Goal: Use online tool/utility: Utilize a website feature to perform a specific function

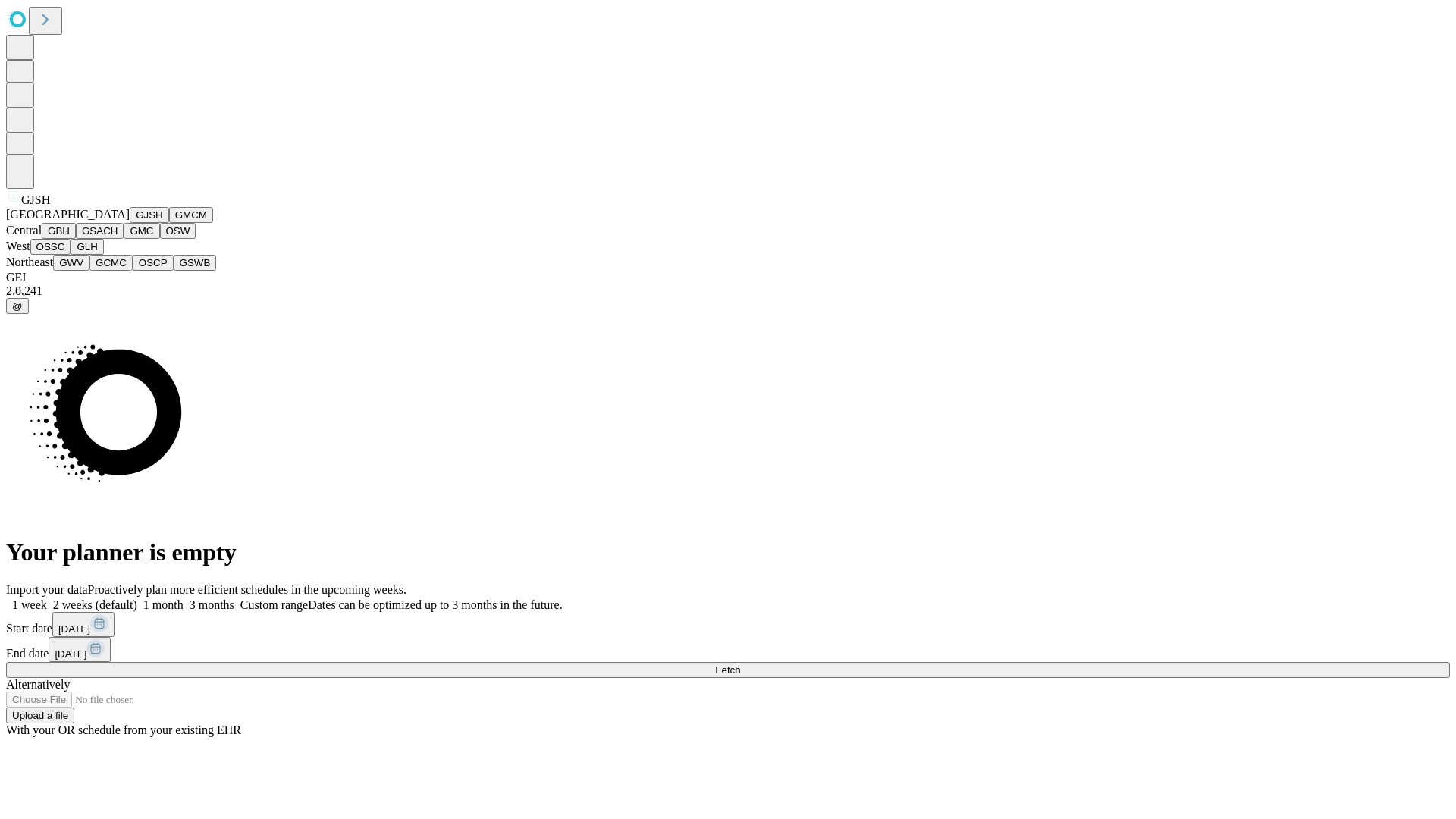
click at [130, 223] on button "GJSH" at bounding box center [150, 215] width 39 height 16
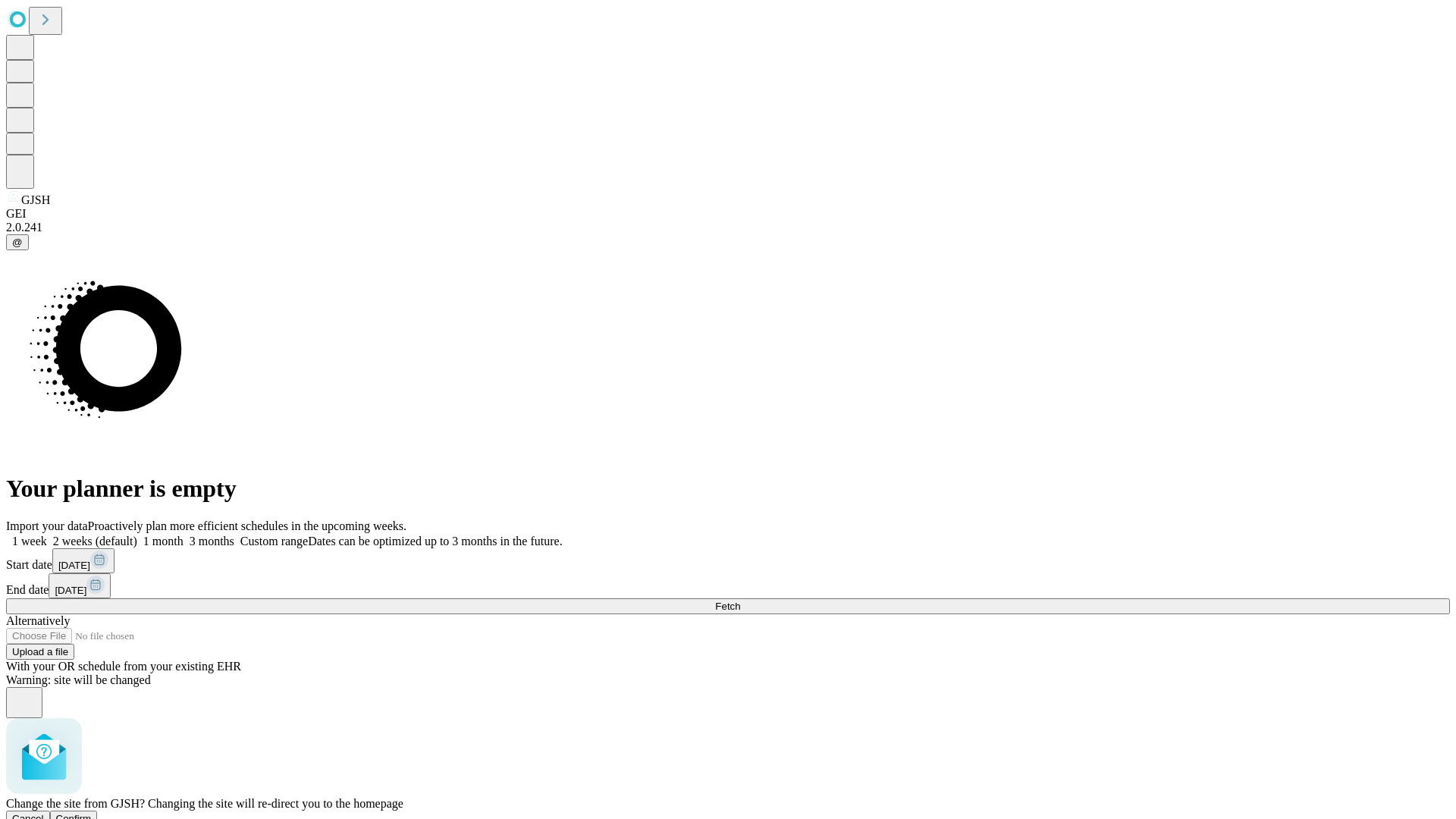
click at [92, 813] on span "Confirm" at bounding box center [73, 819] width 35 height 11
click at [183, 535] on label "1 month" at bounding box center [161, 541] width 46 height 13
click at [740, 601] on span "Fetch" at bounding box center [727, 606] width 25 height 11
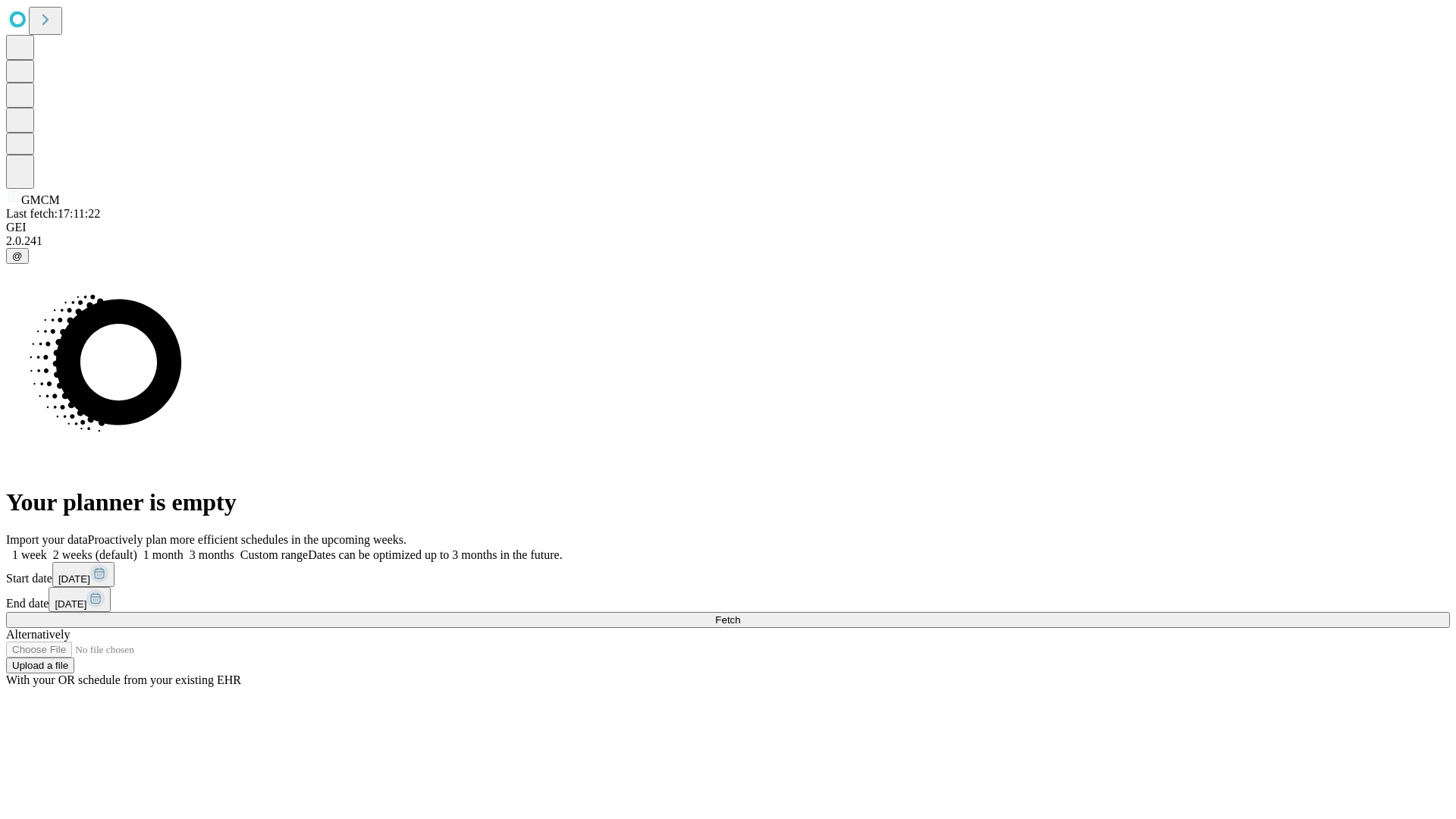
click at [183, 548] on label "1 month" at bounding box center [161, 555] width 46 height 13
click at [740, 614] on span "Fetch" at bounding box center [727, 620] width 25 height 11
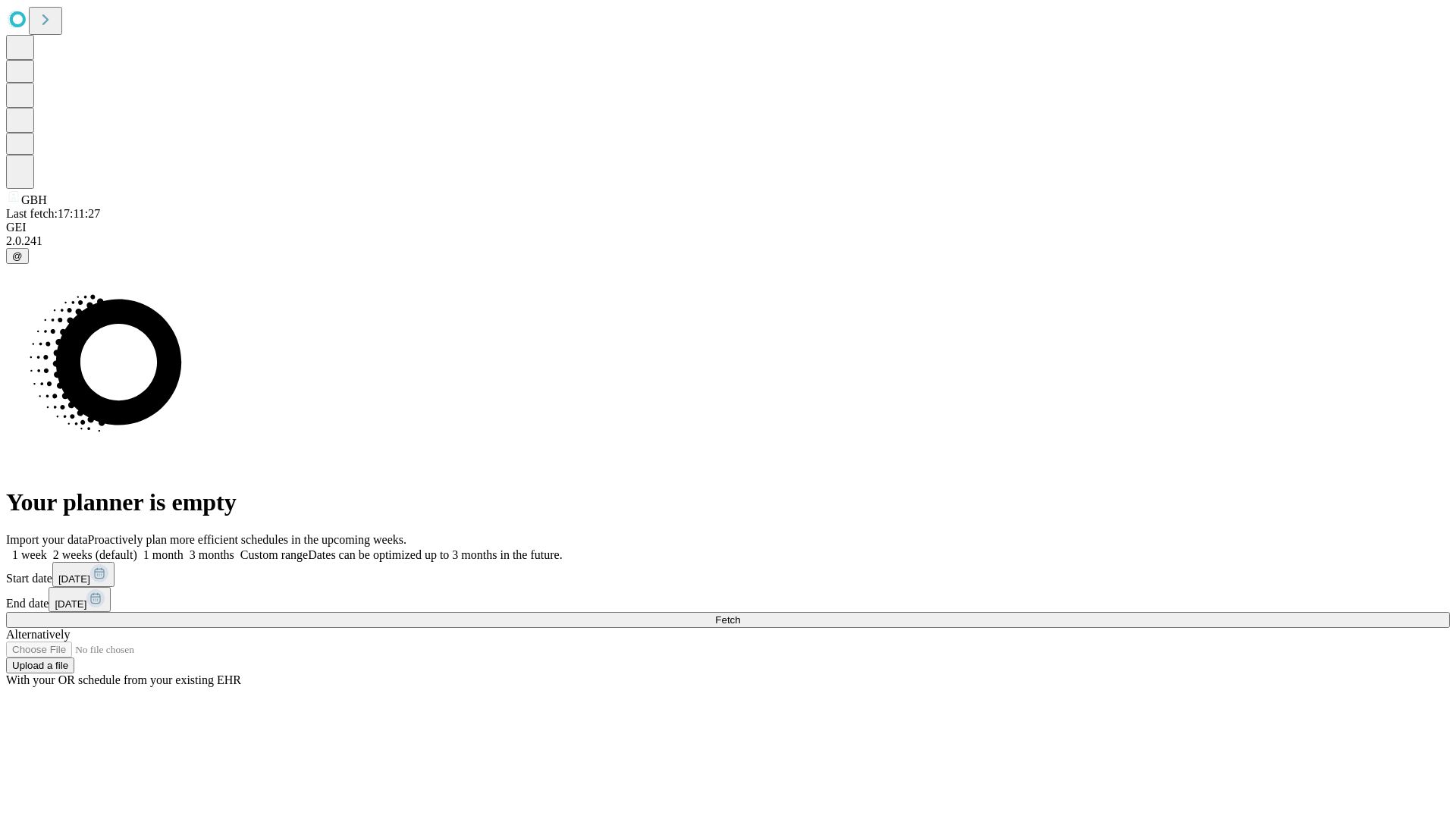
click at [740, 614] on span "Fetch" at bounding box center [727, 620] width 25 height 11
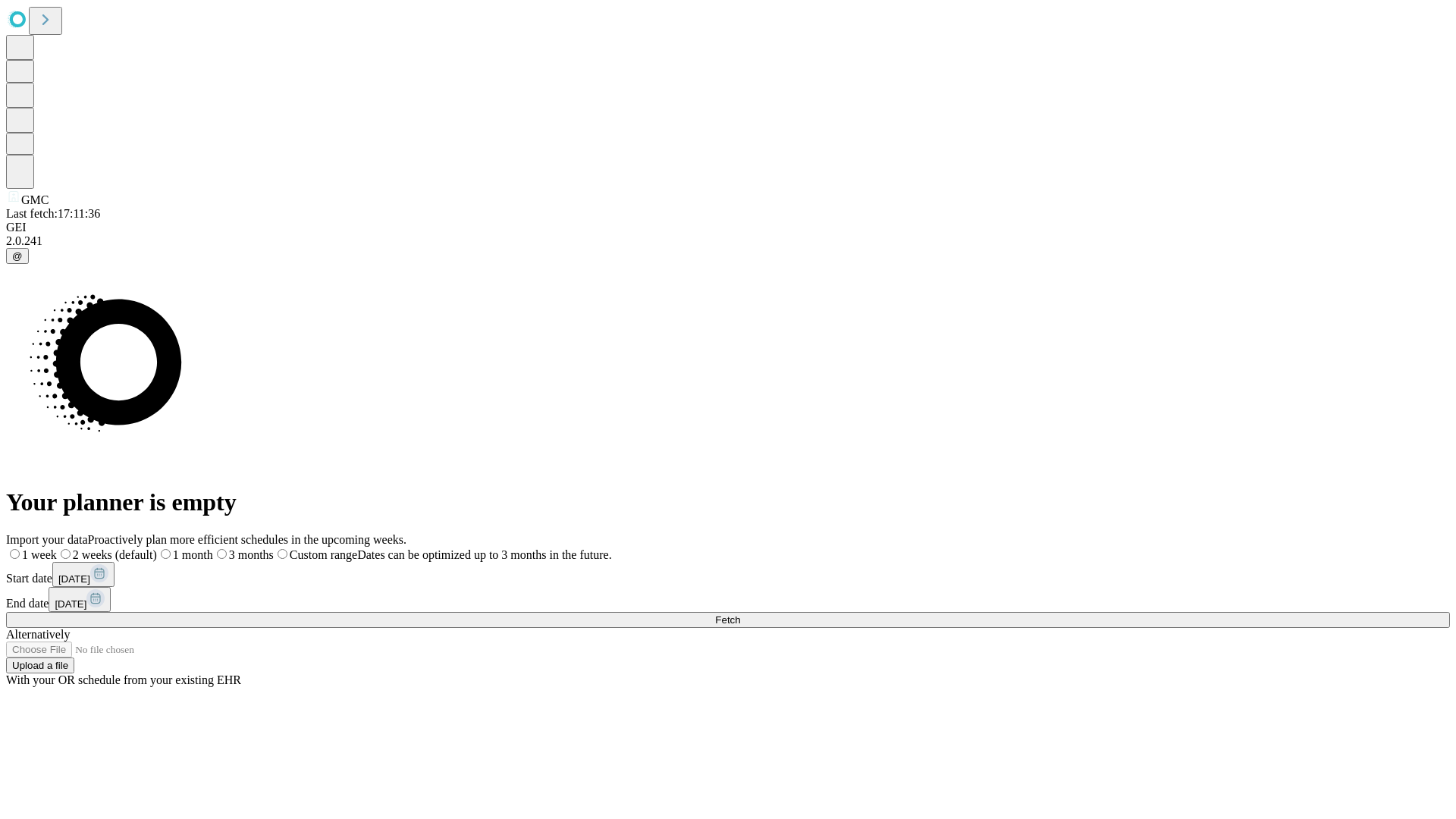
click at [213, 548] on label "1 month" at bounding box center [185, 555] width 56 height 13
click at [740, 614] on span "Fetch" at bounding box center [727, 620] width 25 height 11
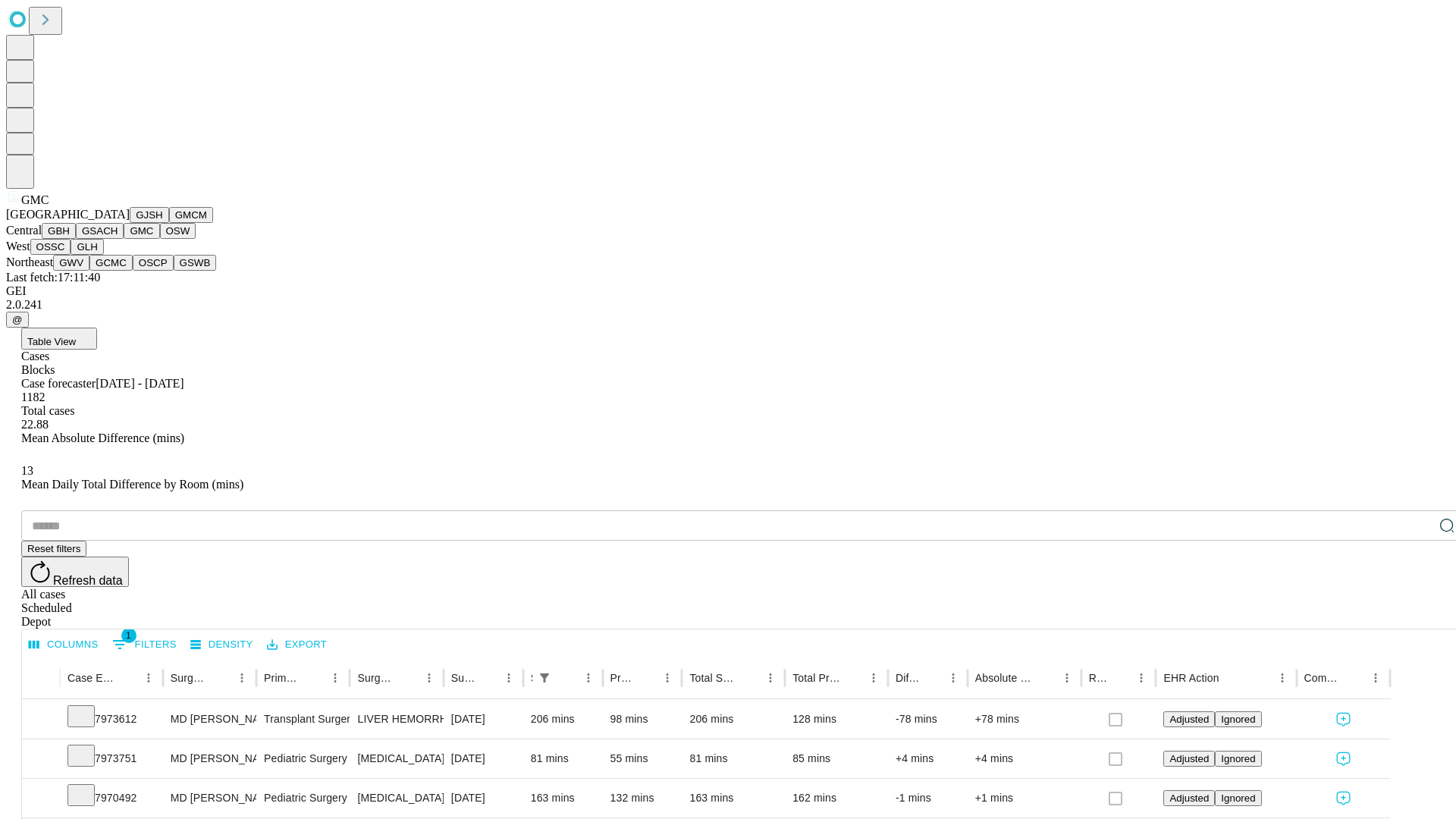
click at [160, 239] on button "OSW" at bounding box center [178, 231] width 36 height 16
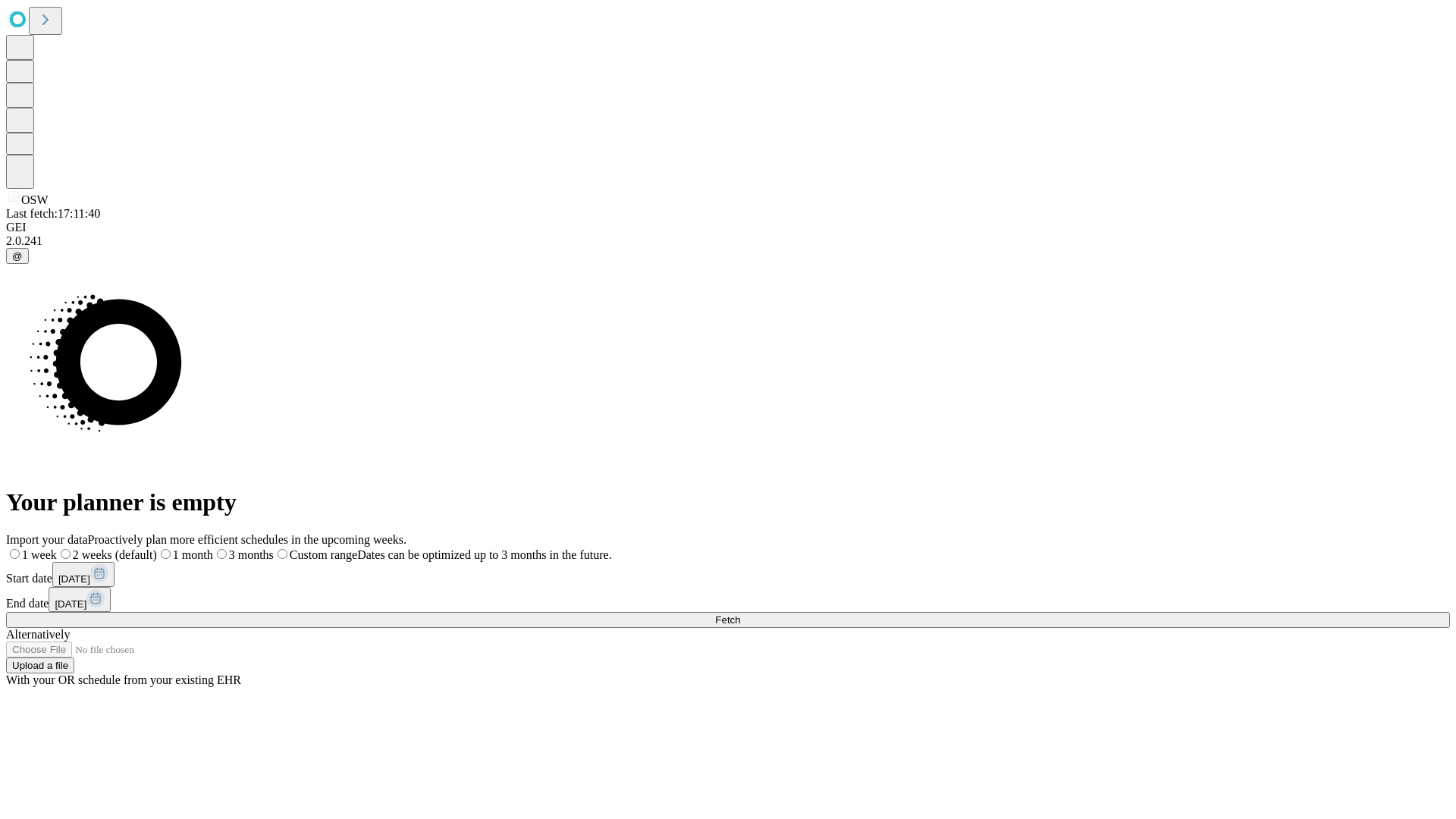
click at [213, 548] on label "1 month" at bounding box center [185, 555] width 56 height 13
click at [740, 614] on span "Fetch" at bounding box center [727, 620] width 25 height 11
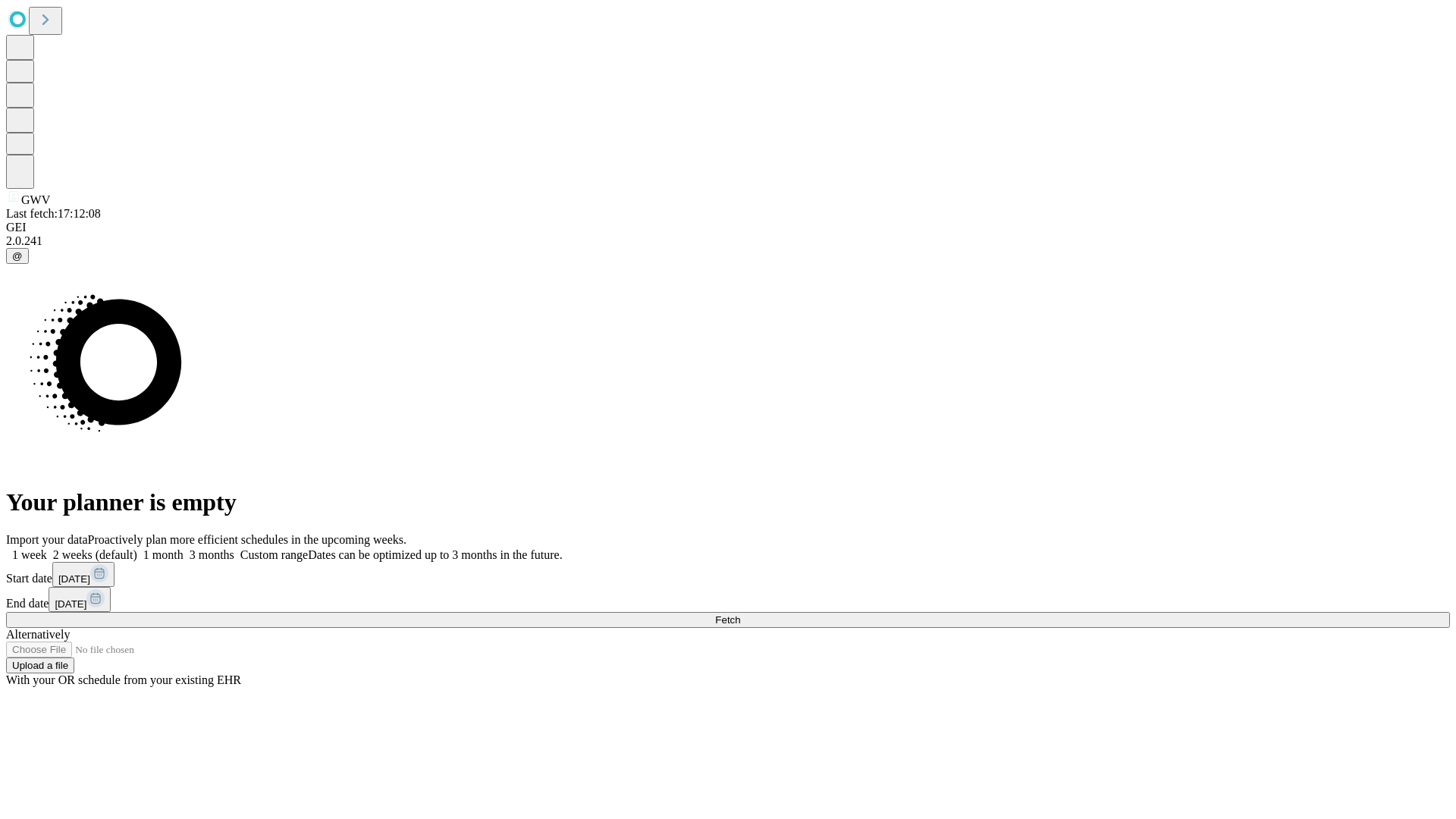
click at [183, 548] on label "1 month" at bounding box center [161, 555] width 46 height 13
click at [740, 614] on span "Fetch" at bounding box center [727, 620] width 25 height 11
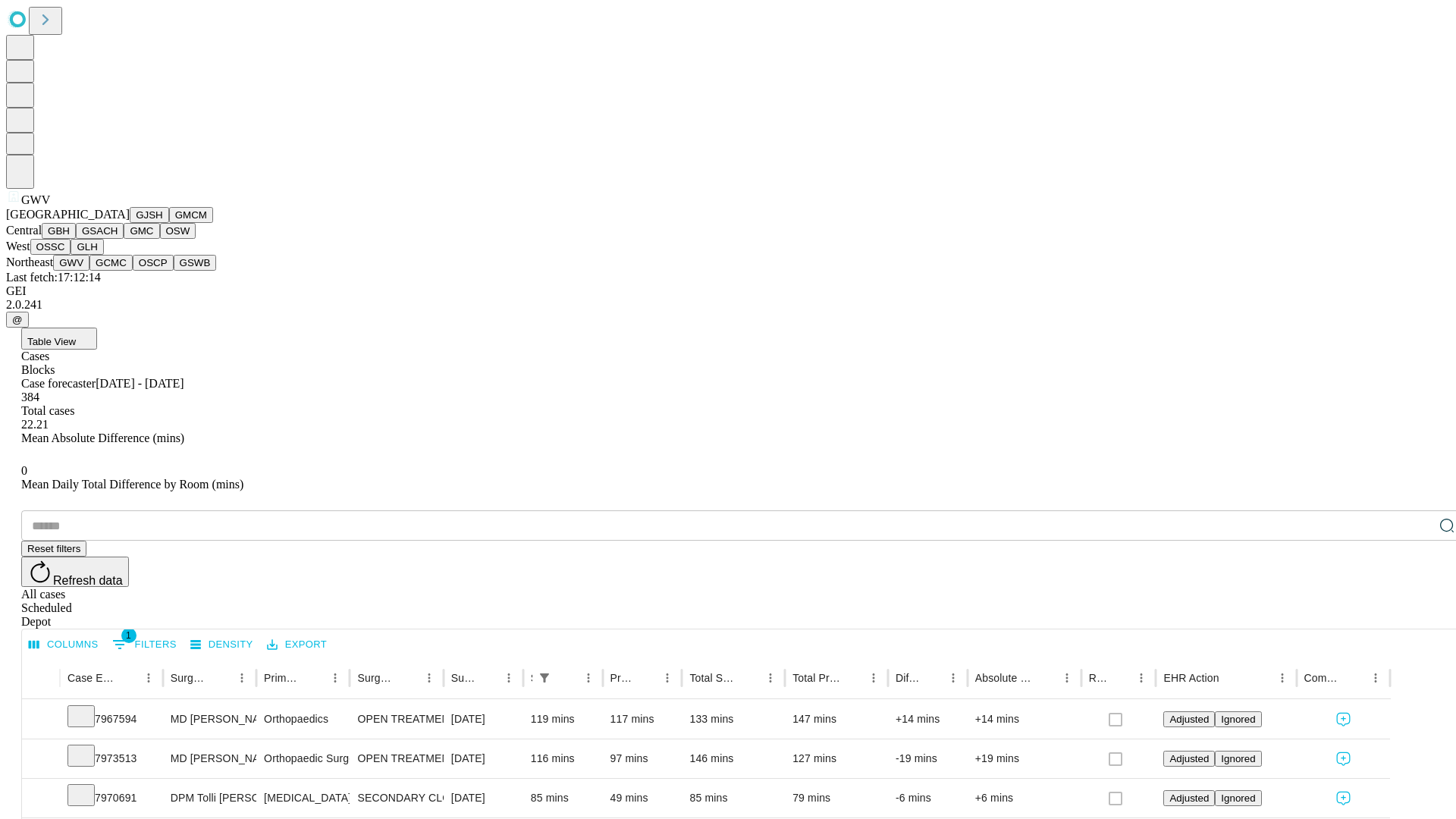
click at [117, 271] on button "GCMC" at bounding box center [111, 262] width 44 height 16
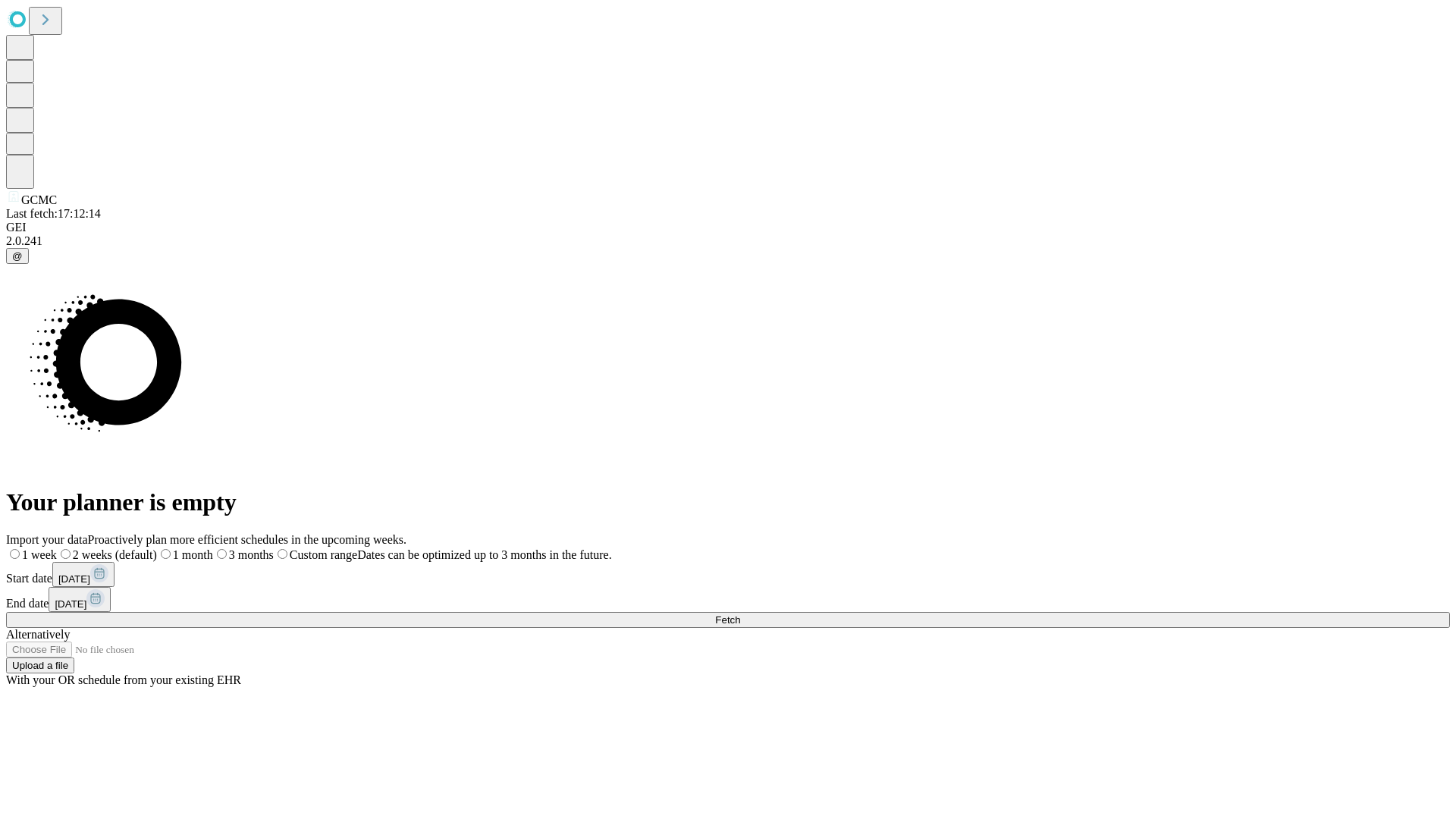
click at [213, 548] on label "1 month" at bounding box center [185, 555] width 56 height 13
click at [740, 614] on span "Fetch" at bounding box center [727, 620] width 25 height 11
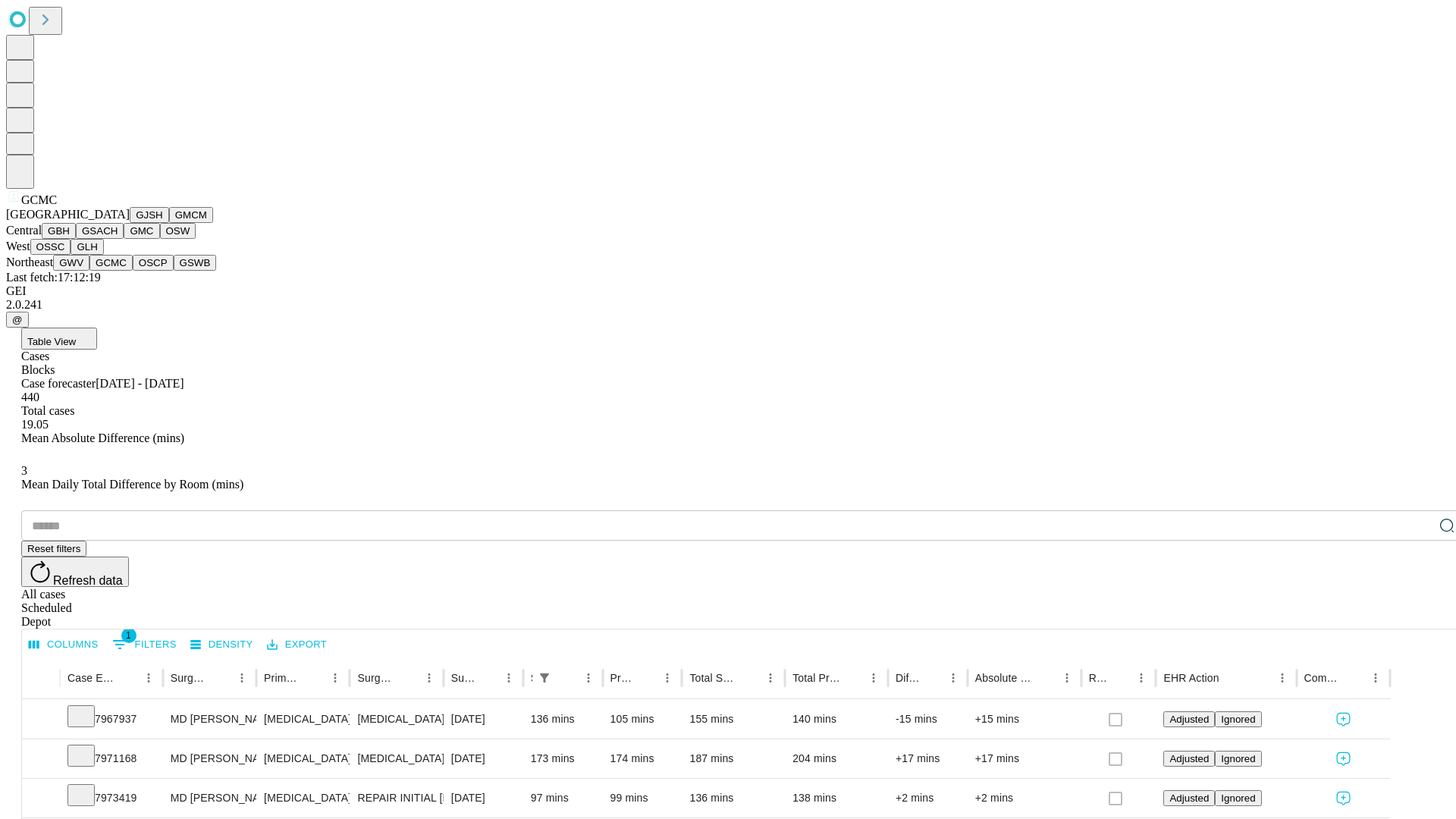
click at [133, 271] on button "OSCP" at bounding box center [153, 262] width 41 height 16
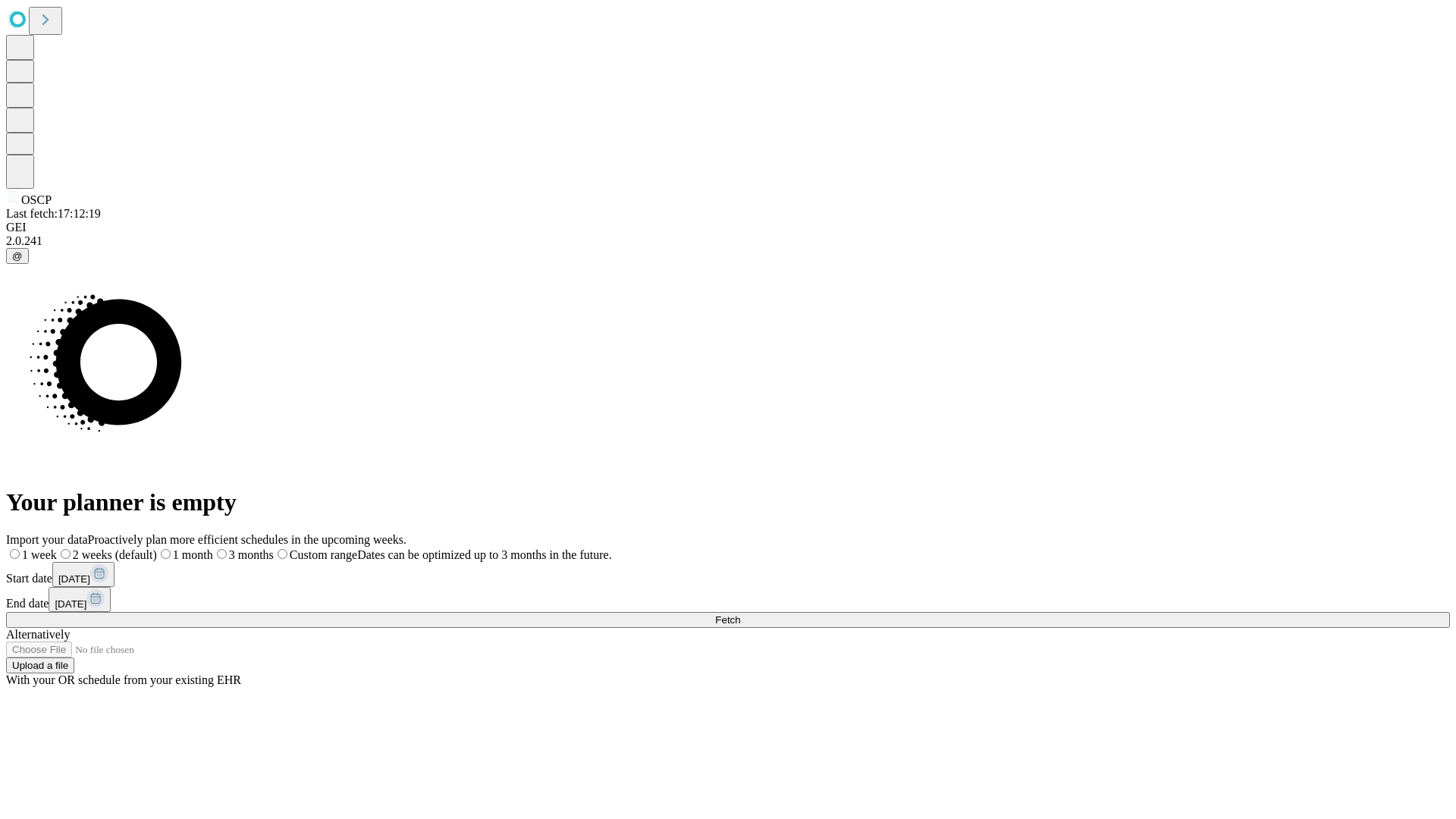
click at [213, 548] on label "1 month" at bounding box center [185, 555] width 56 height 13
click at [740, 614] on span "Fetch" at bounding box center [727, 620] width 25 height 11
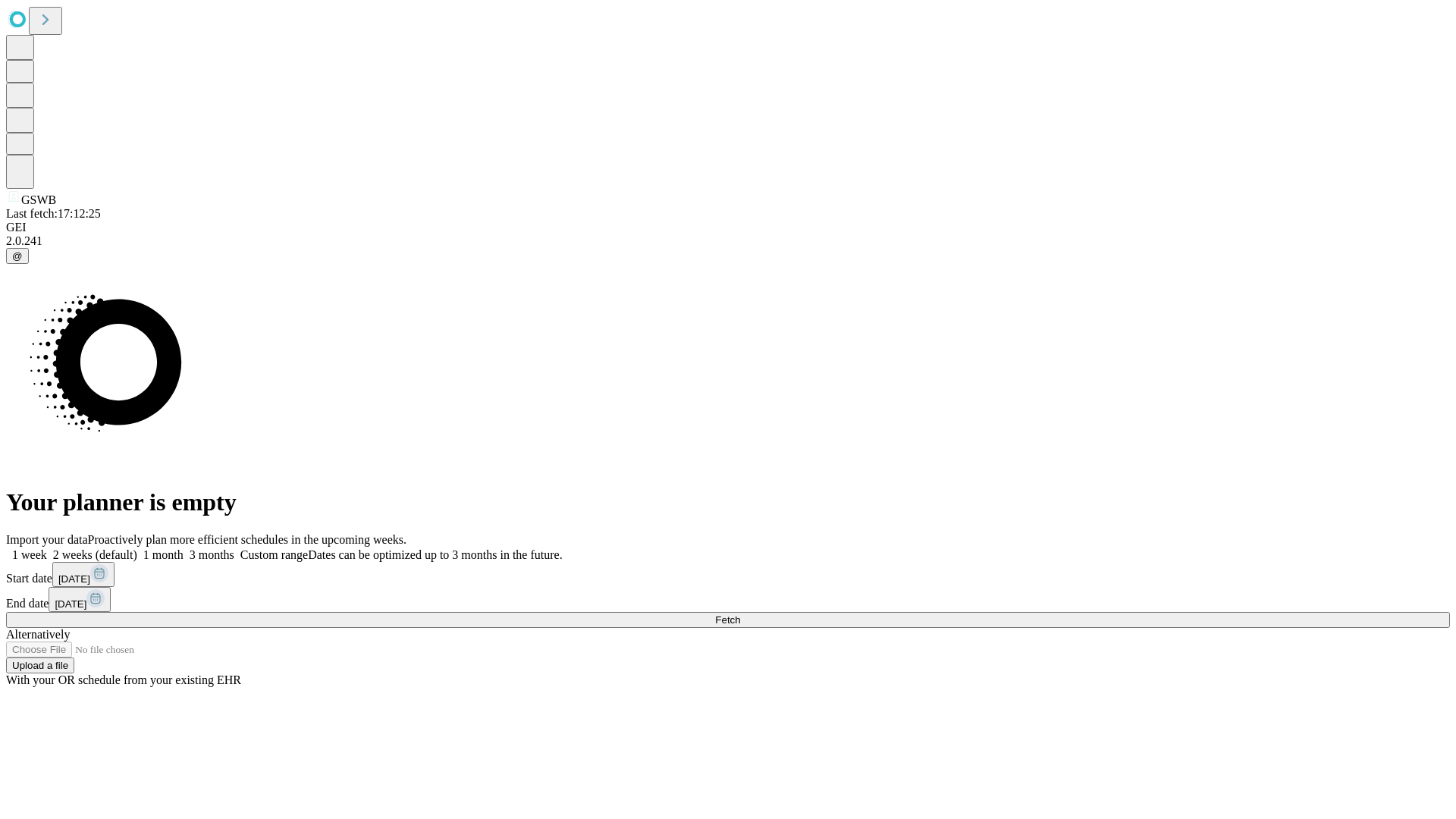
click at [740, 614] on span "Fetch" at bounding box center [727, 620] width 25 height 11
